Goal: Transaction & Acquisition: Purchase product/service

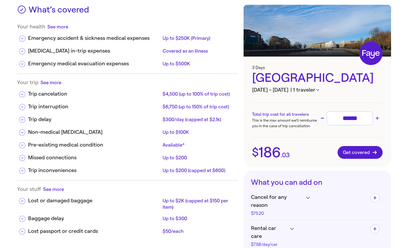
scroll to position [72, 0]
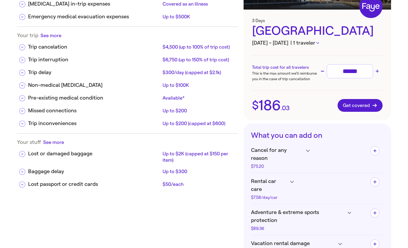
click at [55, 142] on button "See more" at bounding box center [53, 142] width 21 height 7
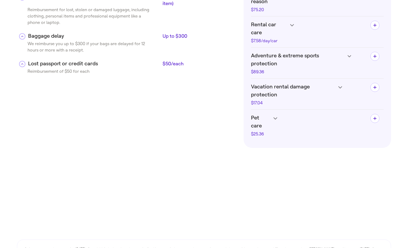
scroll to position [259, 0]
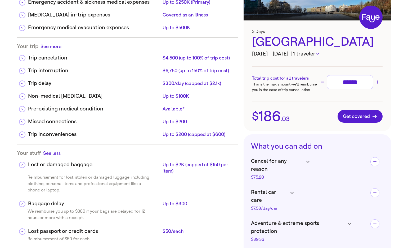
scroll to position [0, 0]
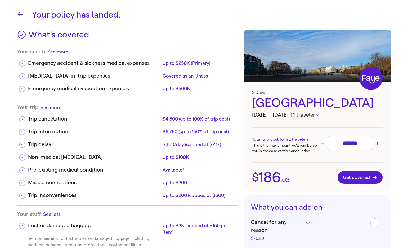
click at [56, 212] on button "See less" at bounding box center [51, 213] width 17 height 7
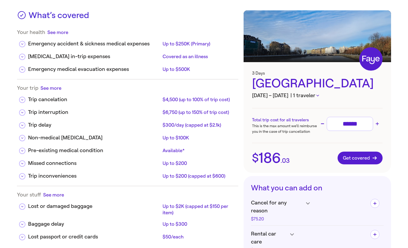
scroll to position [20, 0]
click at [307, 96] on button "| 1 traveler" at bounding box center [305, 95] width 29 height 8
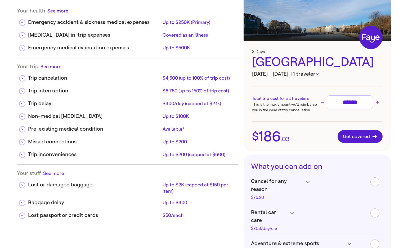
scroll to position [42, 0]
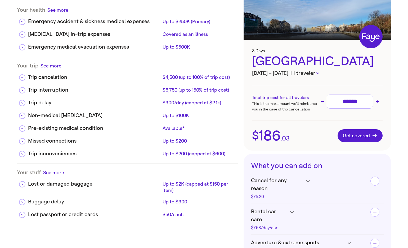
click at [348, 103] on input "******" at bounding box center [350, 101] width 42 height 9
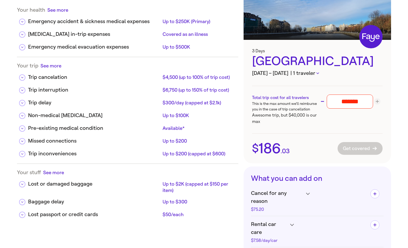
type input "*******"
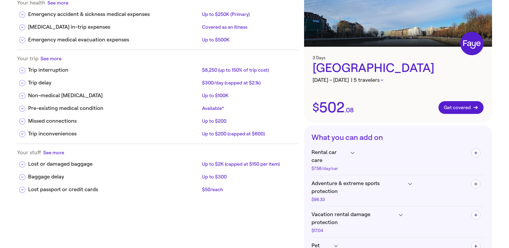
scroll to position [50, 0]
